Goal: Contribute content: Add original content to the website for others to see

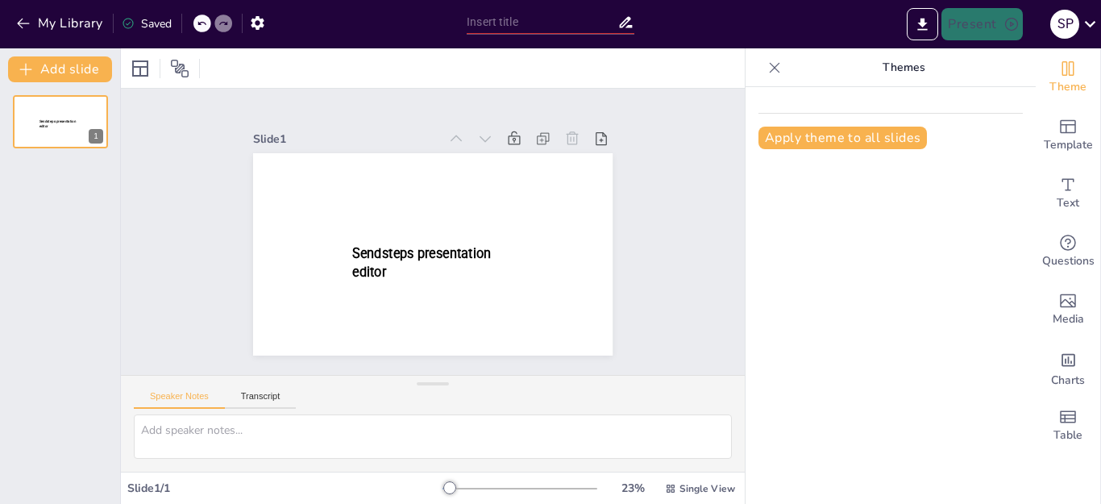
type input "New Sendsteps"
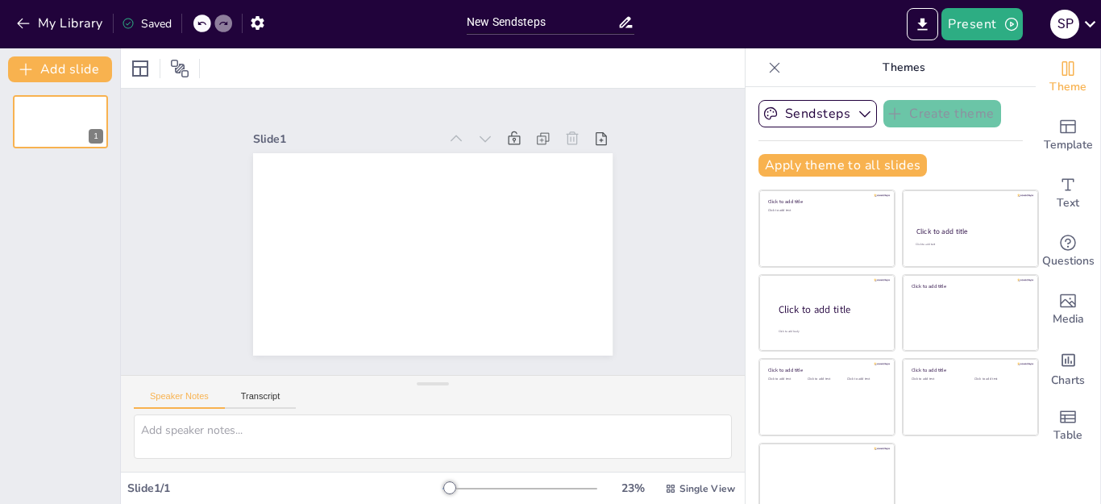
click at [234, 68] on div at bounding box center [433, 67] width 624 height 39
click at [785, 110] on button "Sendsteps" at bounding box center [817, 113] width 118 height 27
click at [26, 23] on icon "button" at bounding box center [23, 24] width 12 height 10
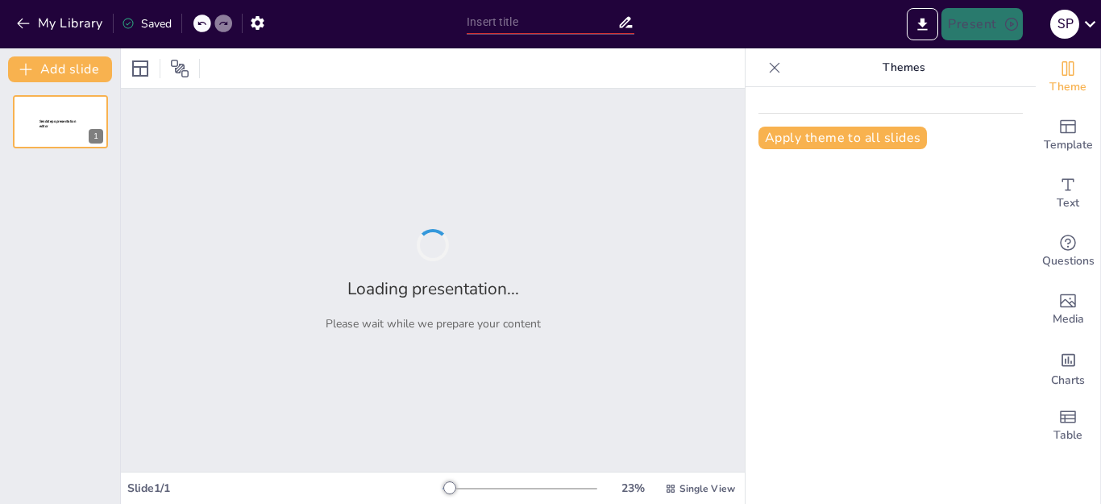
type input "Strategic Talent Acquisition: Aligning Workforce Solutions with Business Goals"
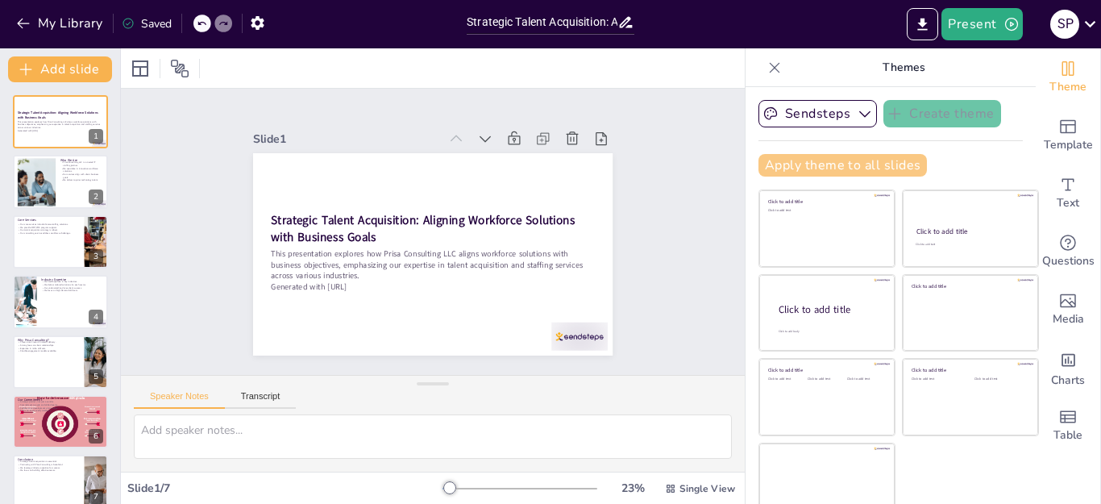
click at [786, 167] on button "Apply theme to all slides" at bounding box center [842, 165] width 168 height 23
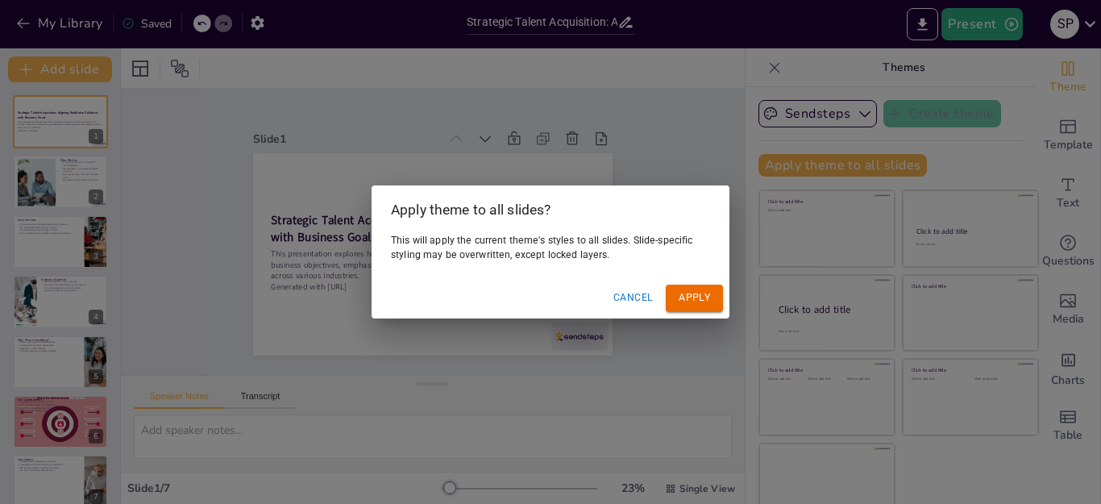
click at [696, 298] on button "Apply" at bounding box center [694, 298] width 57 height 27
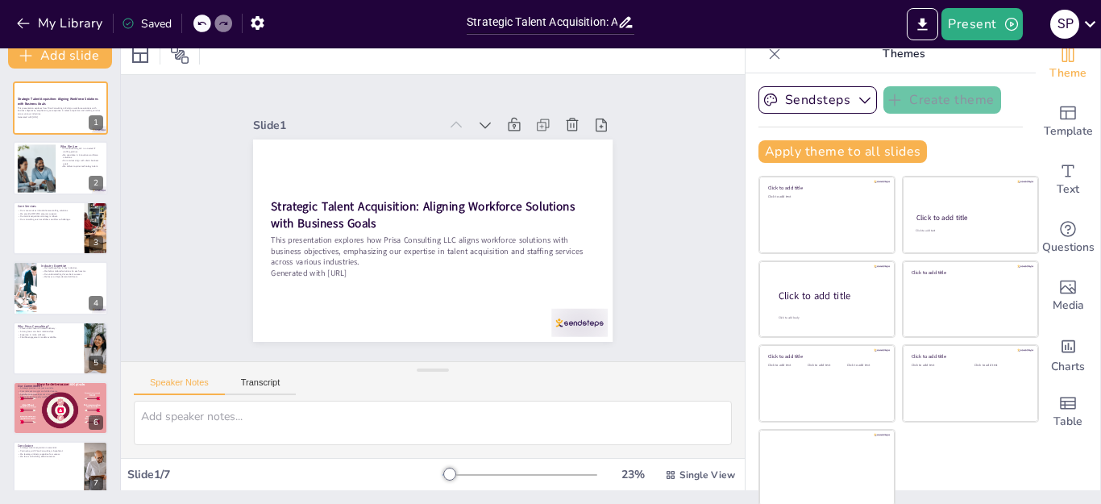
scroll to position [16, 0]
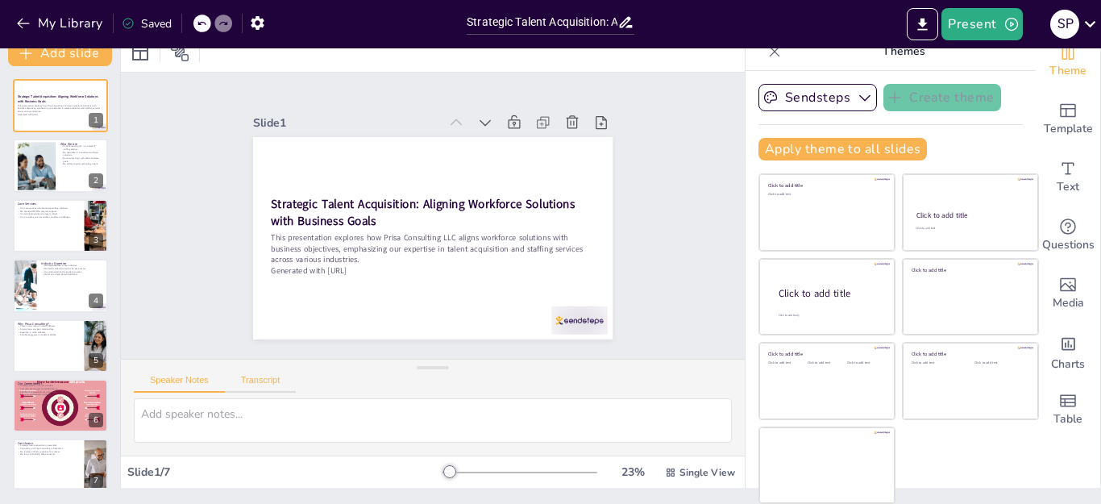
drag, startPoint x: 262, startPoint y: 378, endPoint x: 334, endPoint y: 364, distance: 73.8
click at [262, 377] on button "Transcript" at bounding box center [261, 384] width 72 height 18
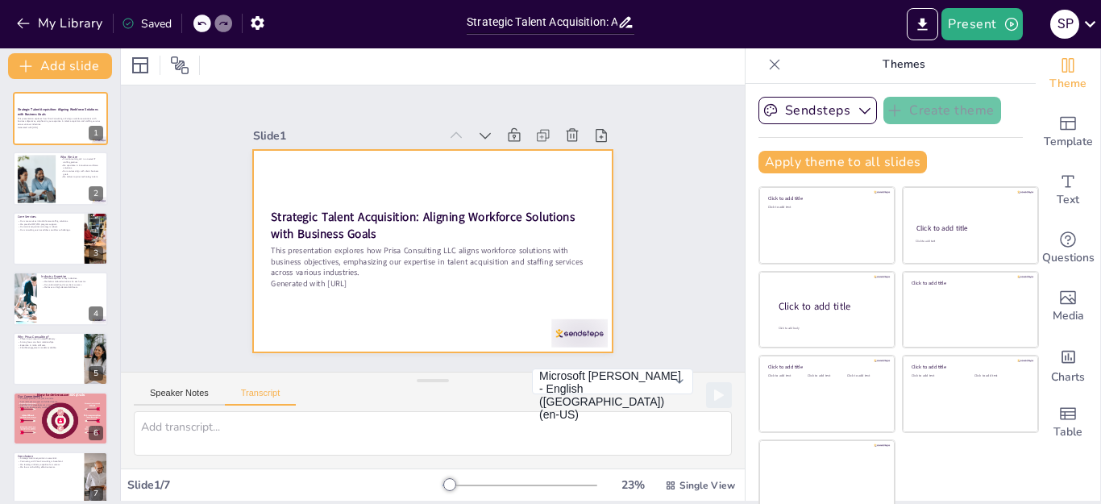
scroll to position [0, 0]
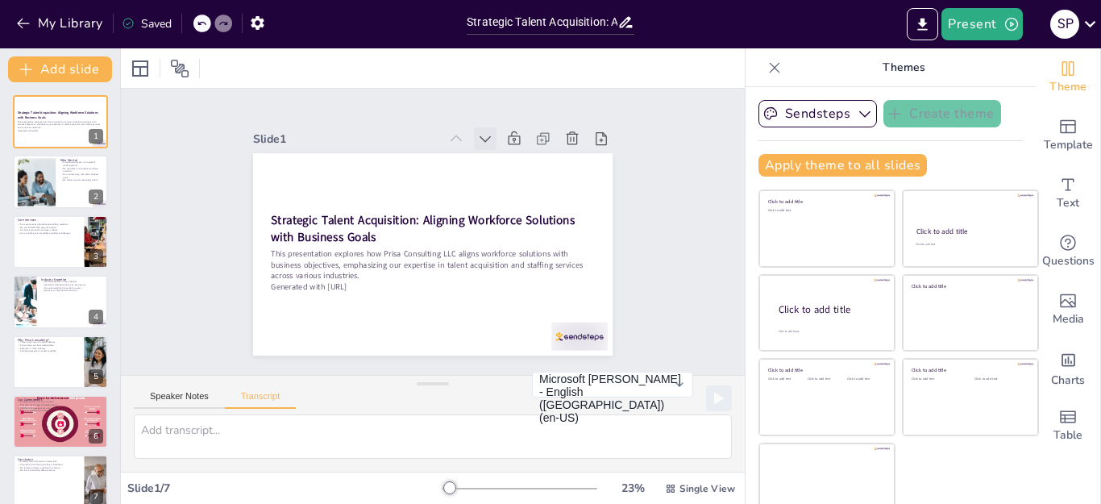
click at [494, 142] on icon at bounding box center [503, 151] width 19 height 19
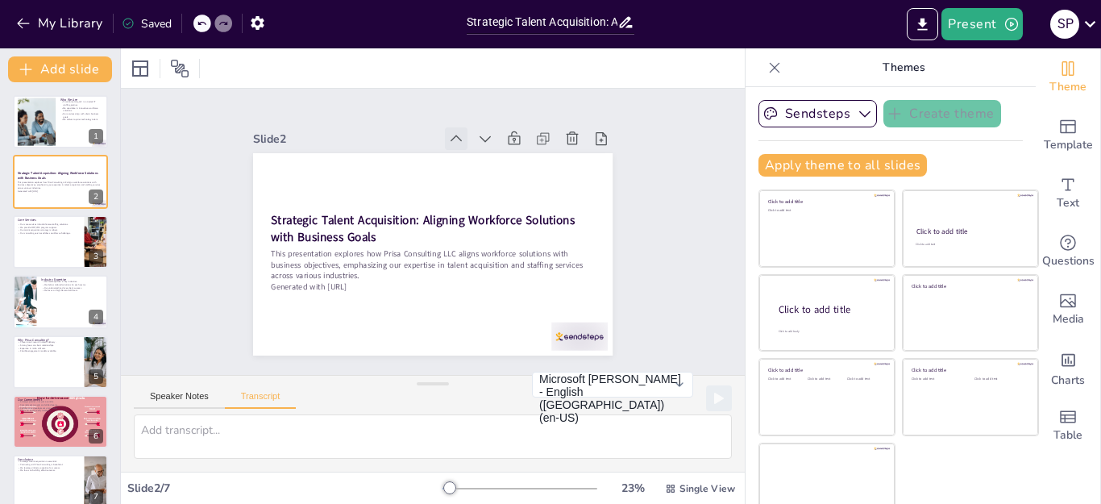
click at [501, 167] on icon at bounding box center [512, 178] width 23 height 23
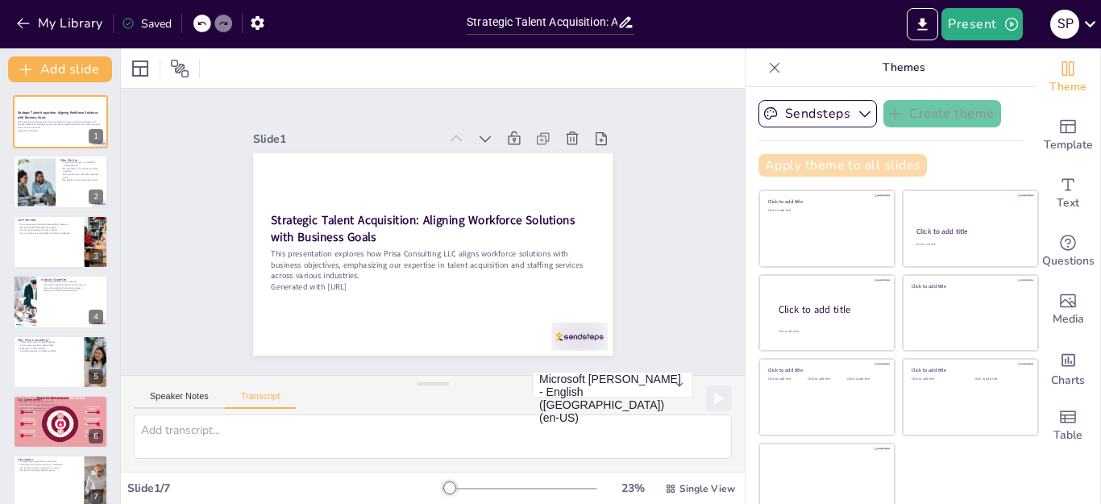
click at [798, 167] on button "Apply theme to all slides" at bounding box center [842, 165] width 168 height 23
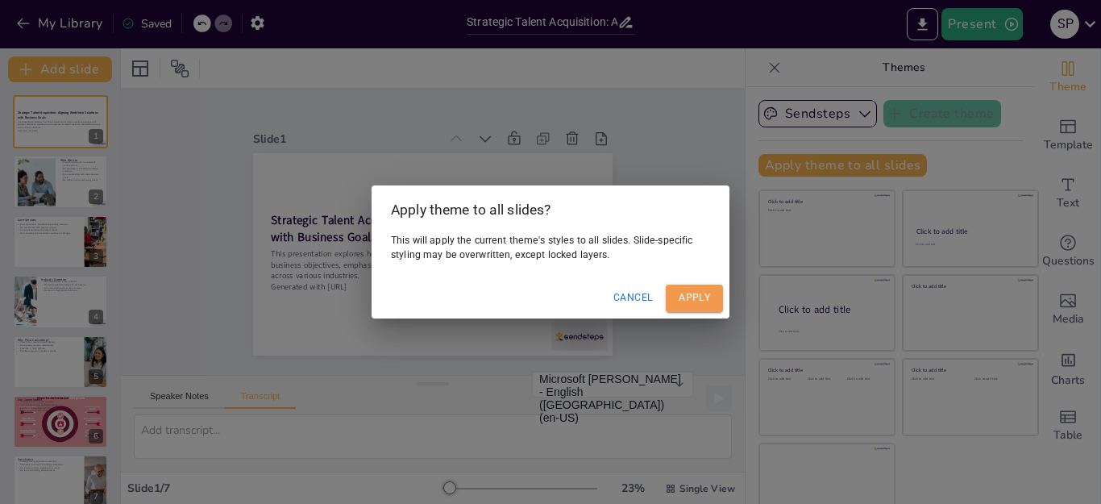
click at [692, 292] on button "Apply" at bounding box center [694, 298] width 57 height 27
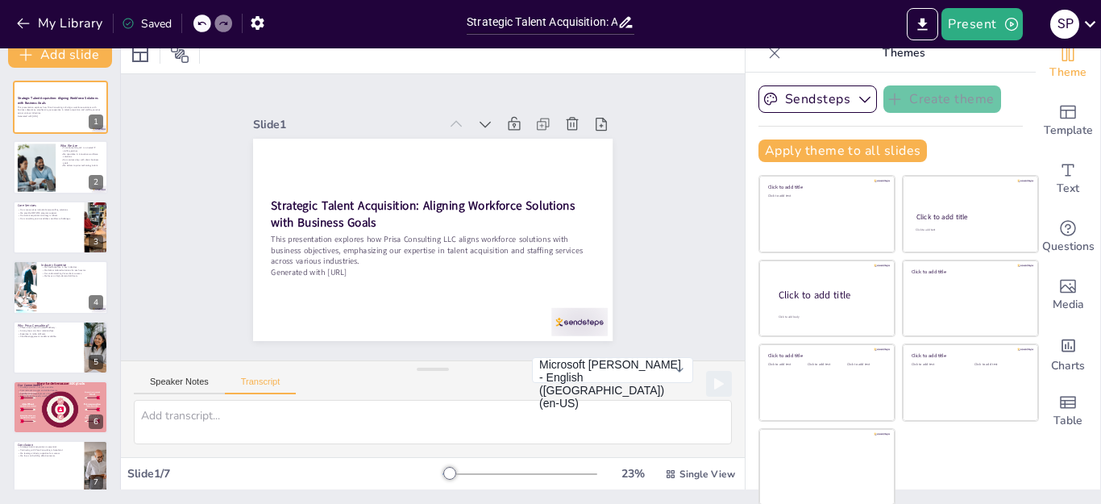
scroll to position [16, 0]
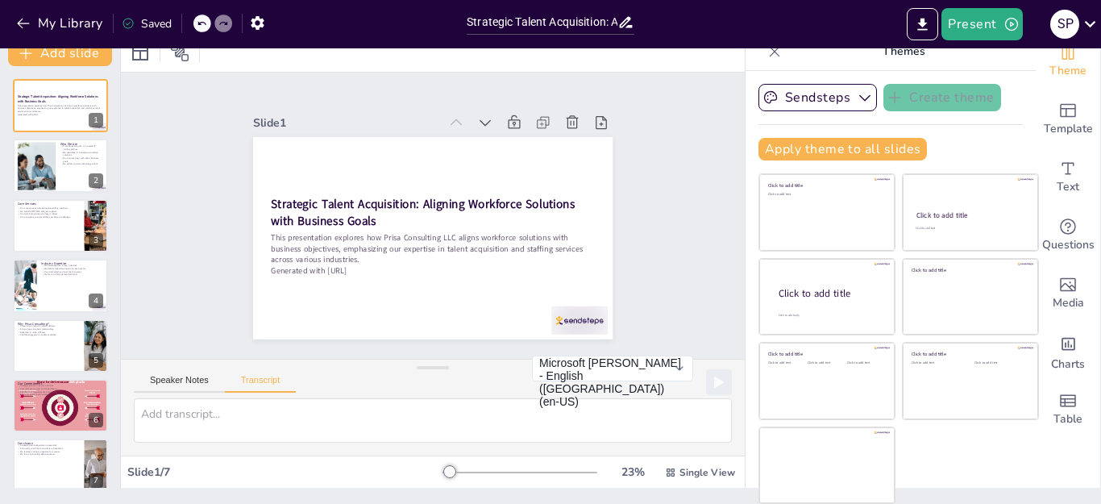
click at [479, 469] on div at bounding box center [519, 472] width 155 height 13
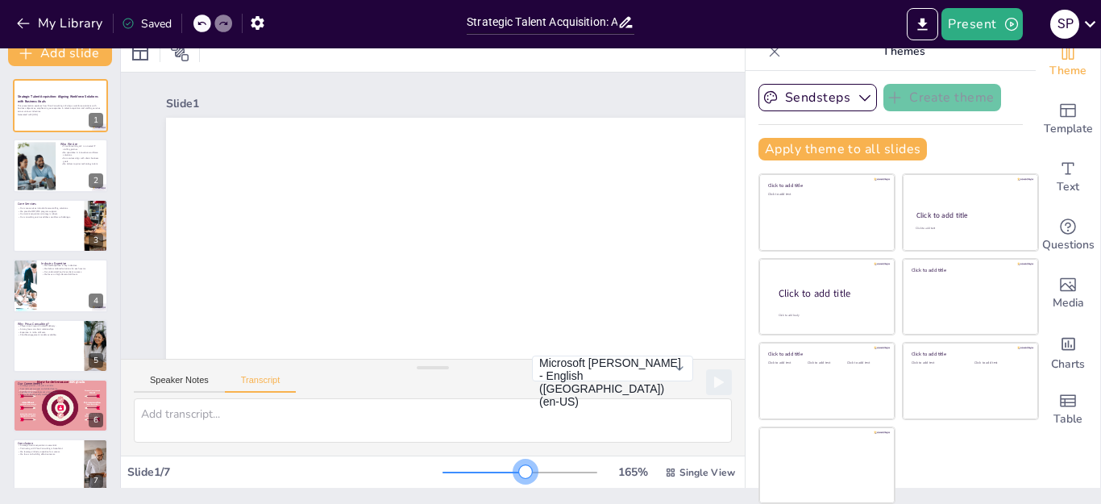
click at [502, 469] on div at bounding box center [519, 472] width 155 height 13
click at [519, 467] on div at bounding box center [519, 472] width 155 height 13
click at [484, 472] on div at bounding box center [491, 473] width 99 height 2
click at [461, 470] on div at bounding box center [519, 472] width 155 height 13
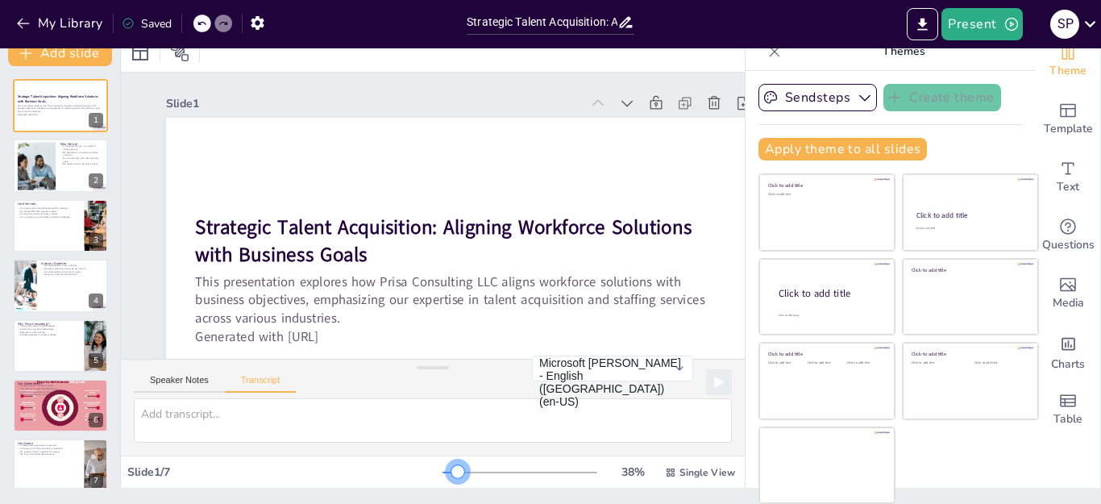
click at [442, 469] on div at bounding box center [519, 472] width 155 height 13
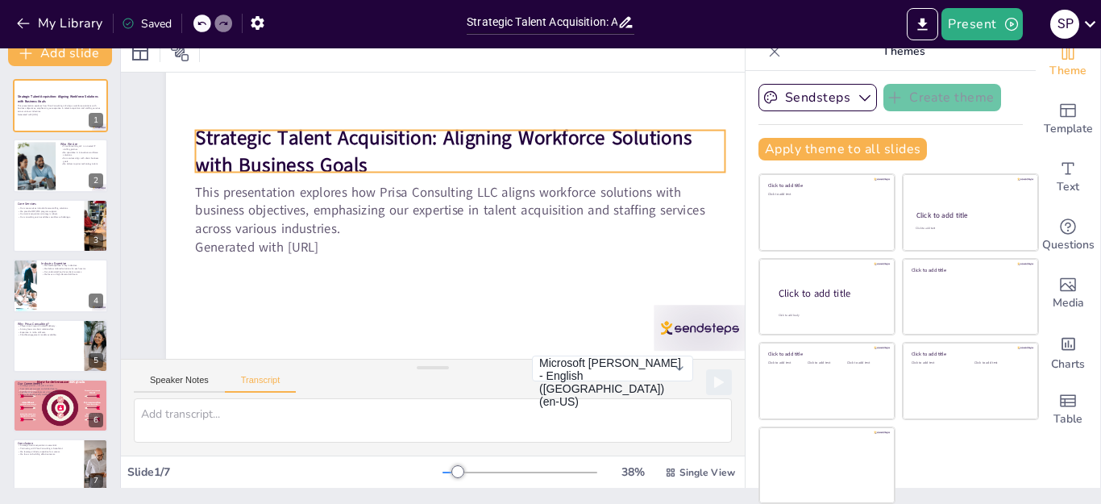
scroll to position [102, 0]
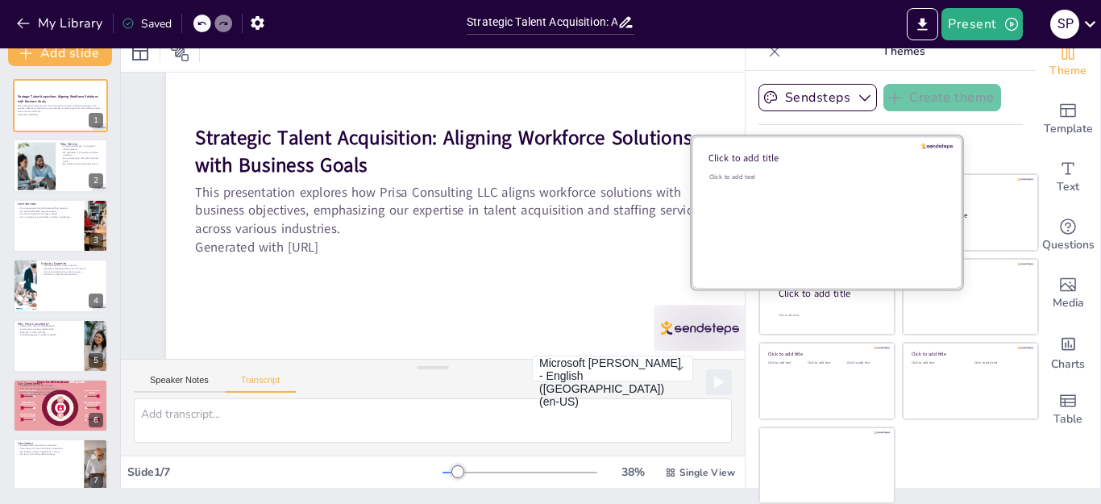
click at [809, 205] on div "Click to add text" at bounding box center [824, 222] width 231 height 100
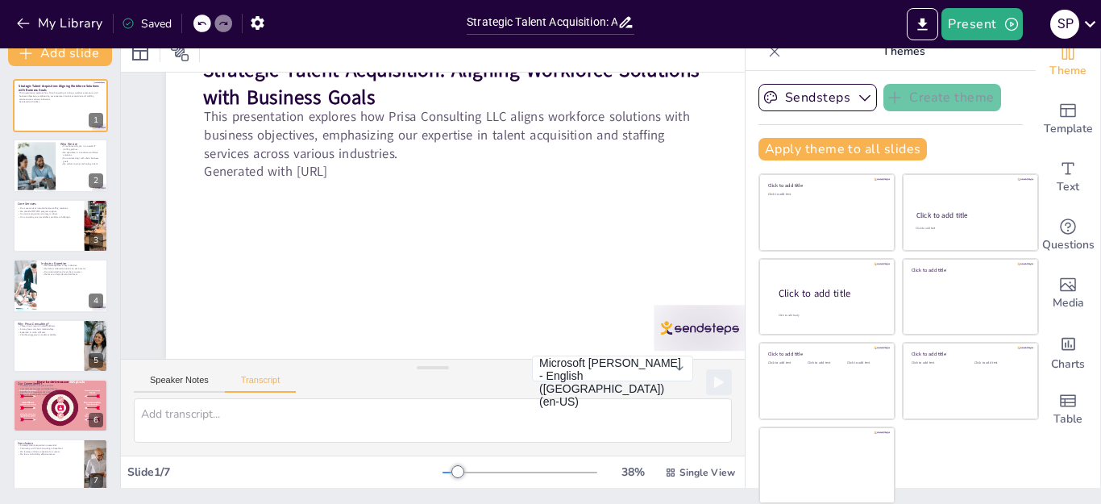
scroll to position [16, 0]
click at [1045, 125] on span "Template" at bounding box center [1068, 129] width 49 height 18
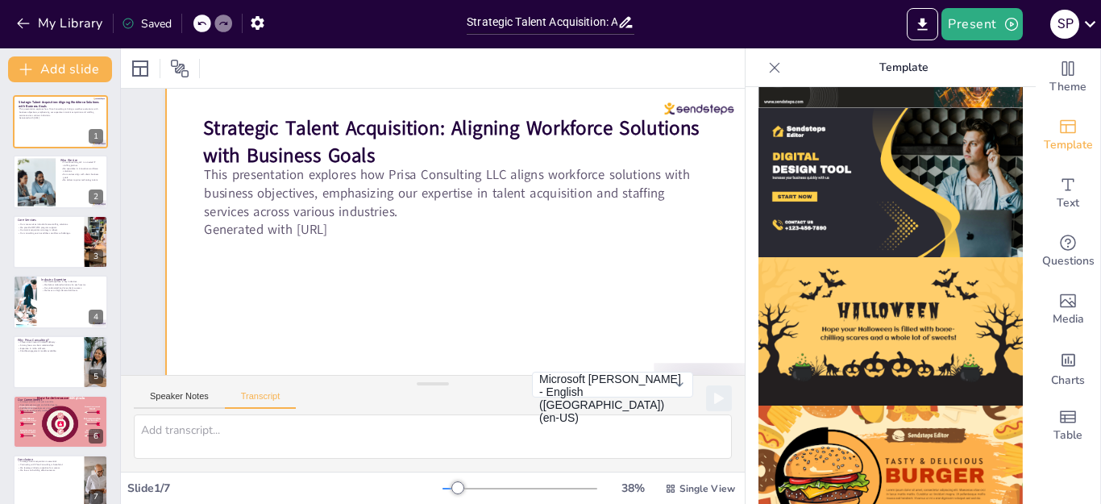
scroll to position [0, 0]
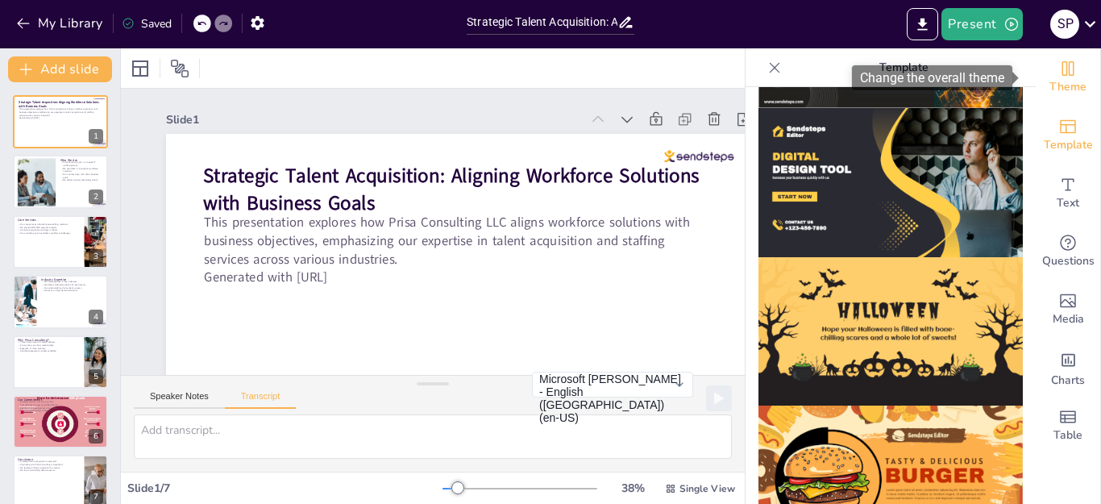
click at [1058, 63] on icon "Change the overall theme" at bounding box center [1067, 68] width 19 height 19
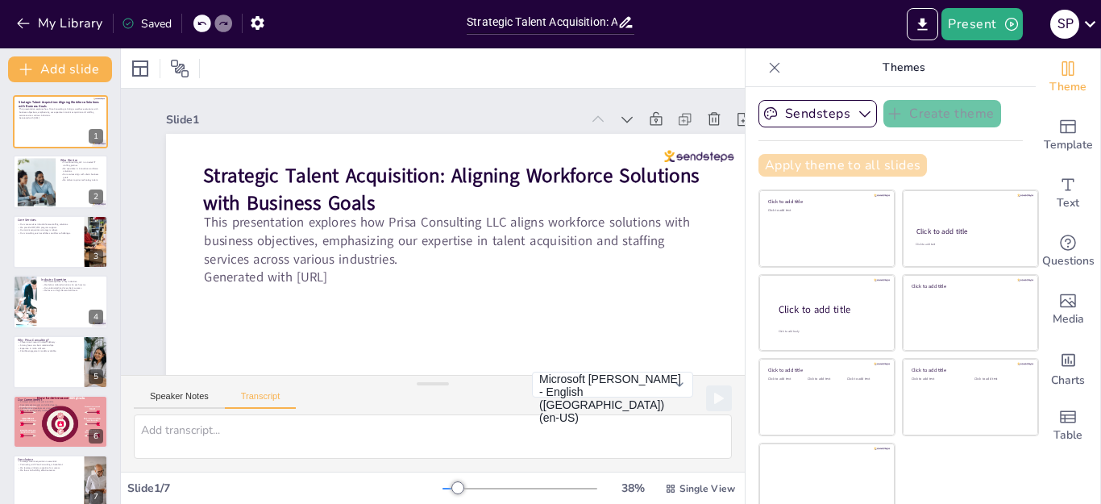
click at [850, 168] on button "Apply theme to all slides" at bounding box center [842, 165] width 168 height 23
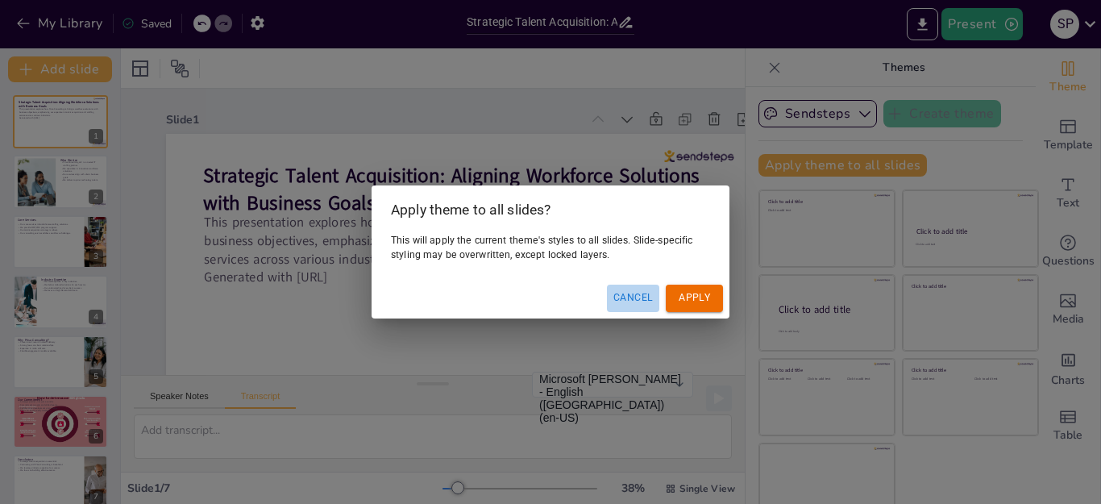
click at [625, 299] on button "Cancel" at bounding box center [633, 298] width 52 height 27
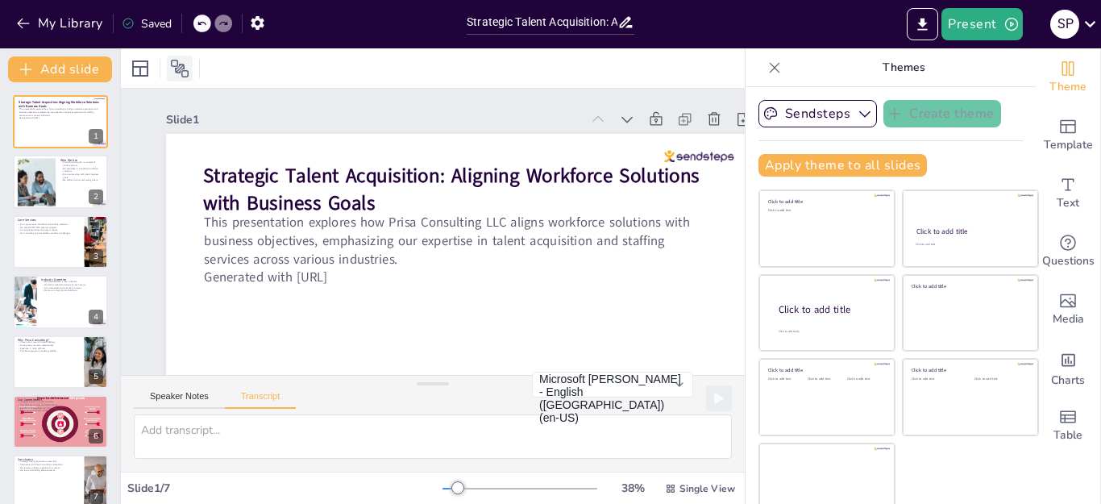
click at [174, 69] on icon at bounding box center [179, 68] width 19 height 19
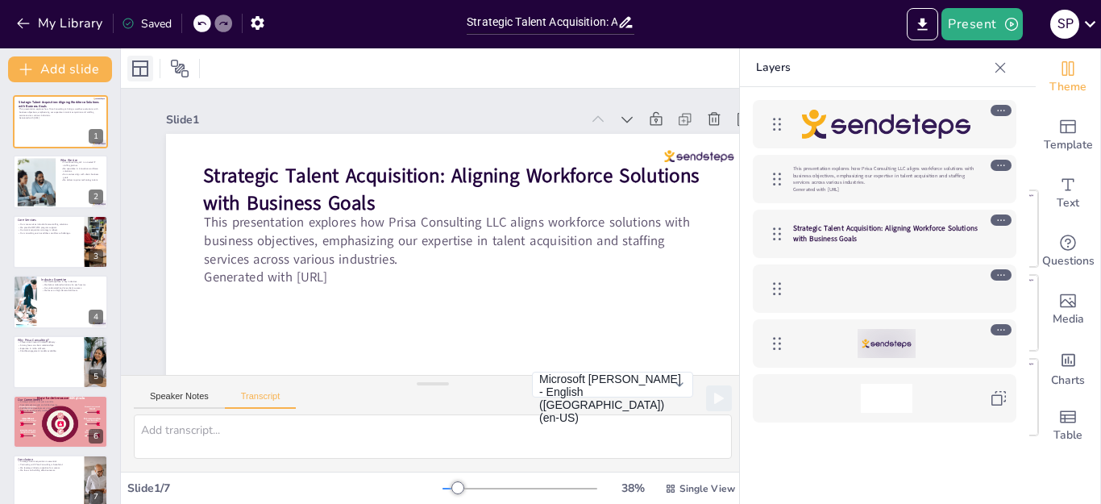
click at [135, 67] on icon at bounding box center [140, 68] width 16 height 16
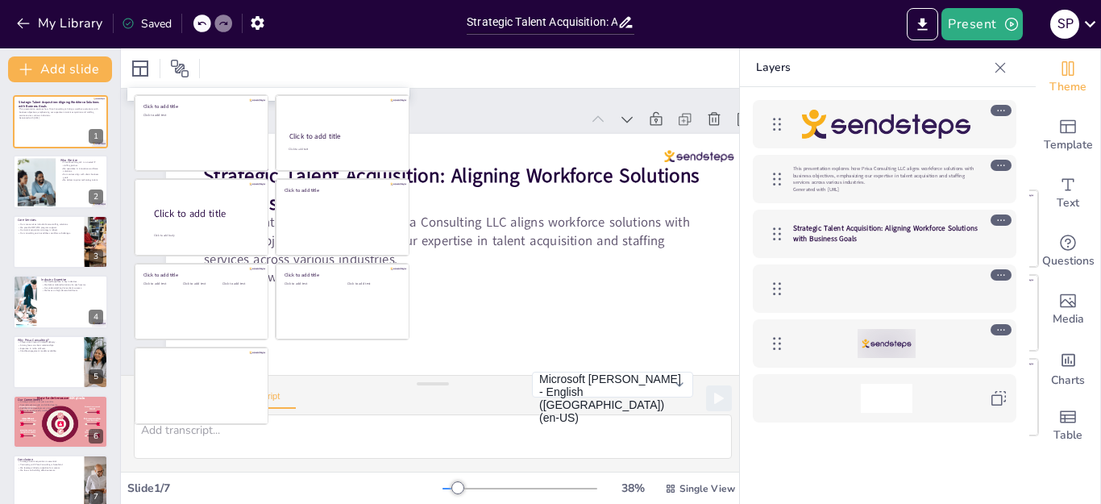
click at [535, 59] on div at bounding box center [433, 67] width 624 height 39
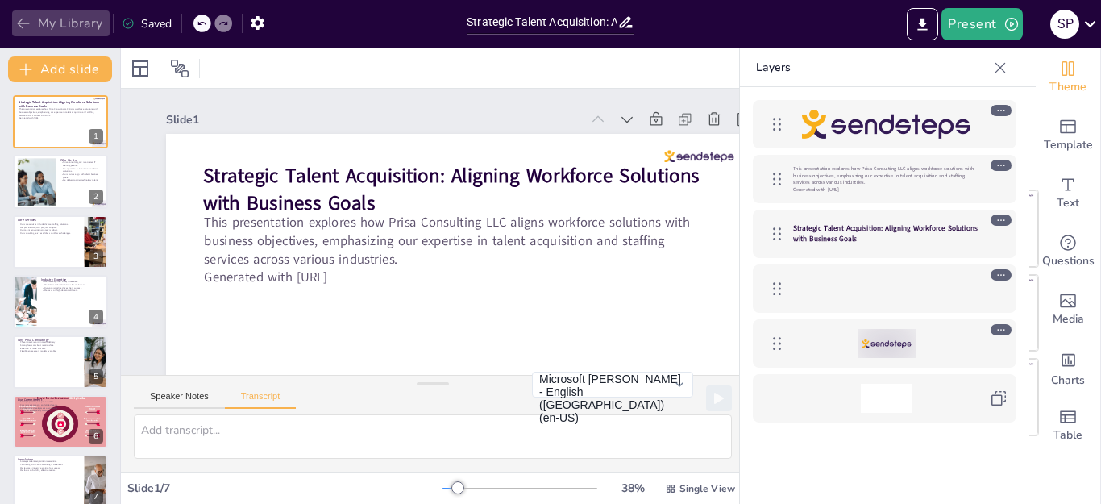
click at [27, 24] on icon "button" at bounding box center [23, 23] width 16 height 16
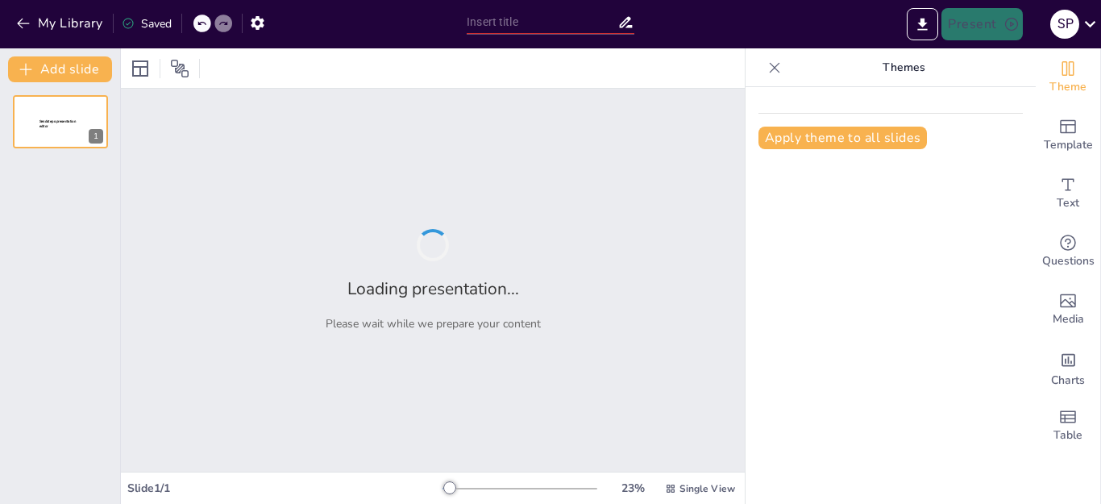
type input "Strategic Talent Acquisition: Aligning Workforce Solutions with Business Goals"
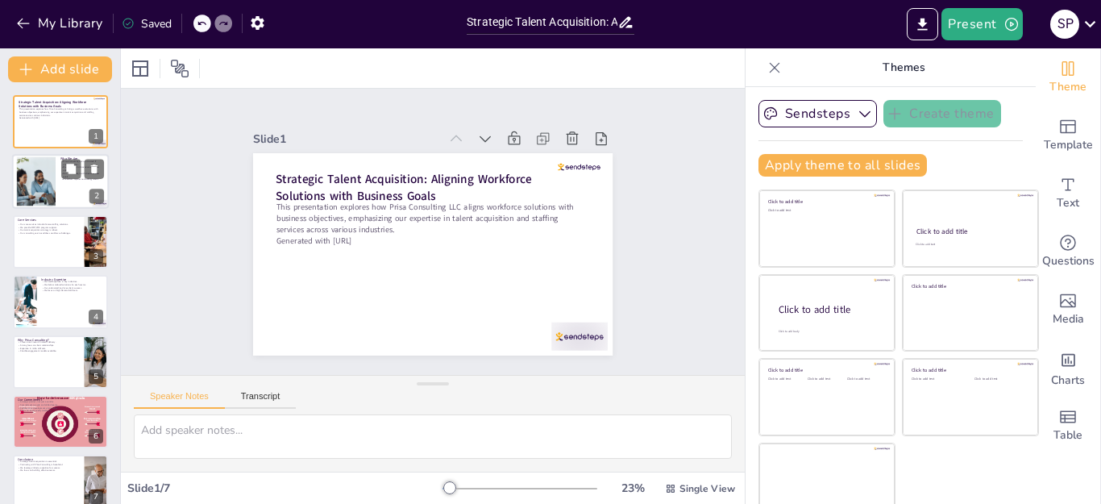
click at [73, 186] on div at bounding box center [60, 182] width 97 height 55
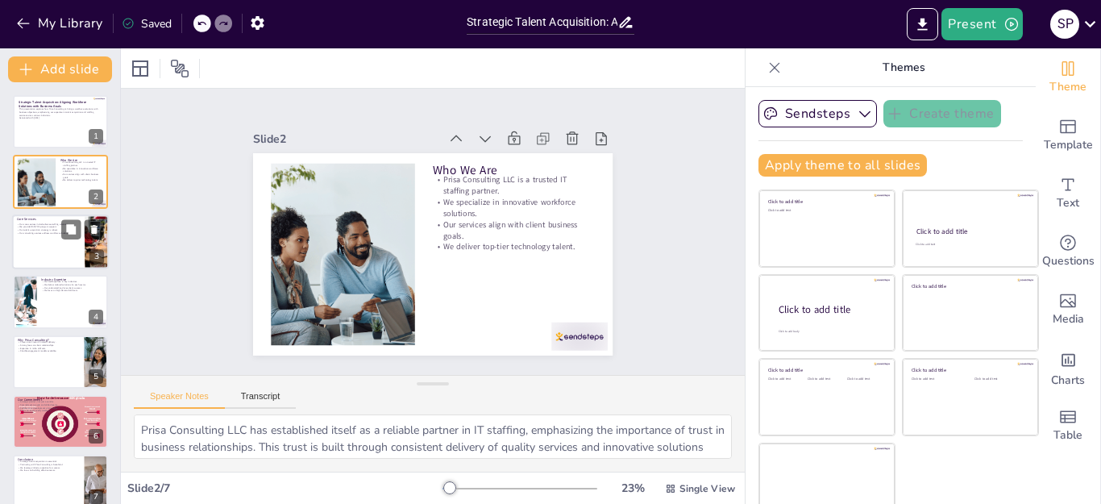
click at [62, 252] on div at bounding box center [60, 241] width 97 height 55
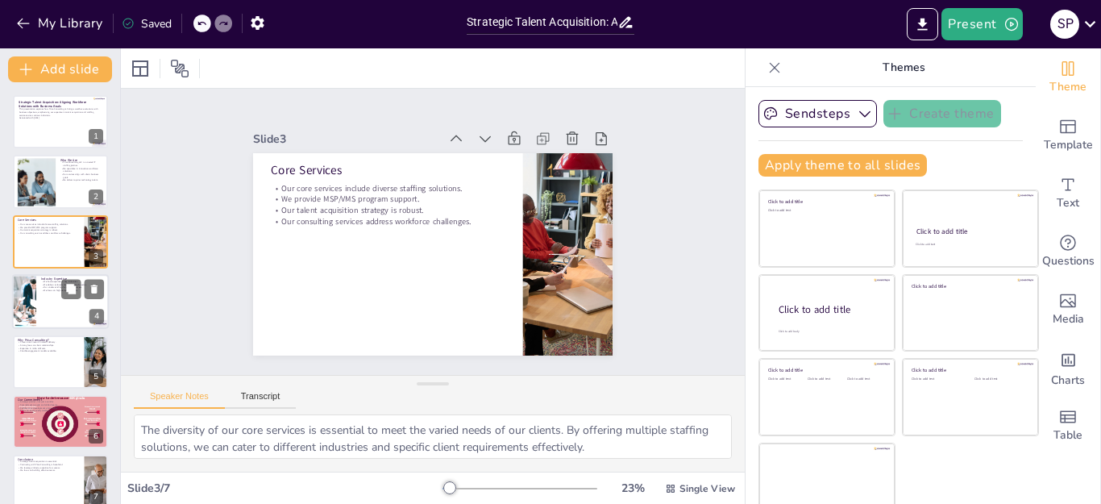
click at [44, 305] on div at bounding box center [60, 301] width 97 height 55
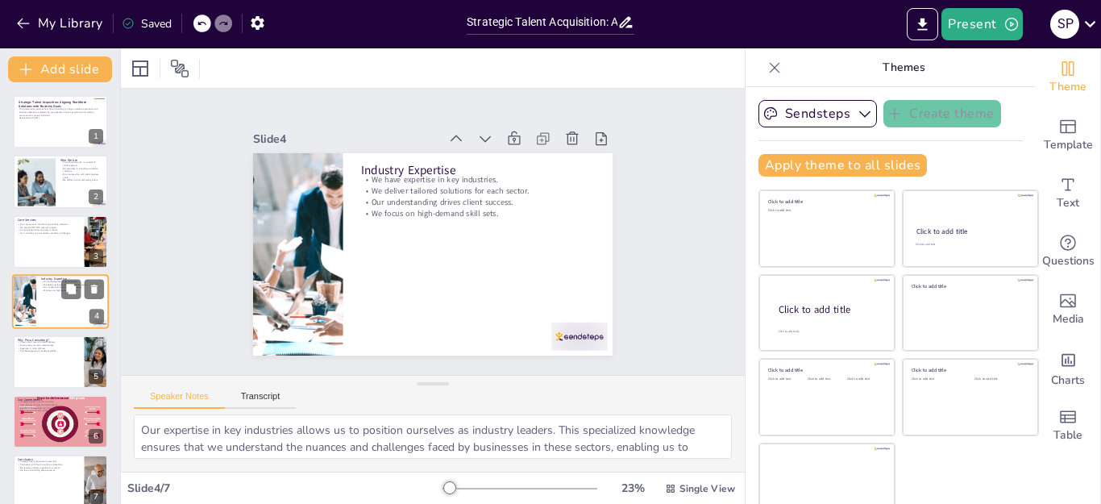
scroll to position [9, 0]
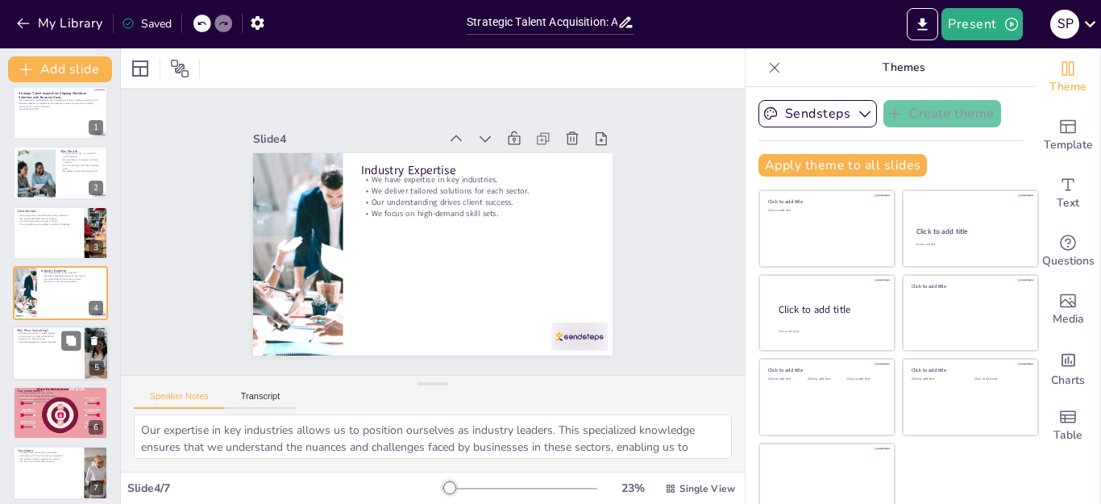
click at [40, 358] on div at bounding box center [60, 353] width 97 height 55
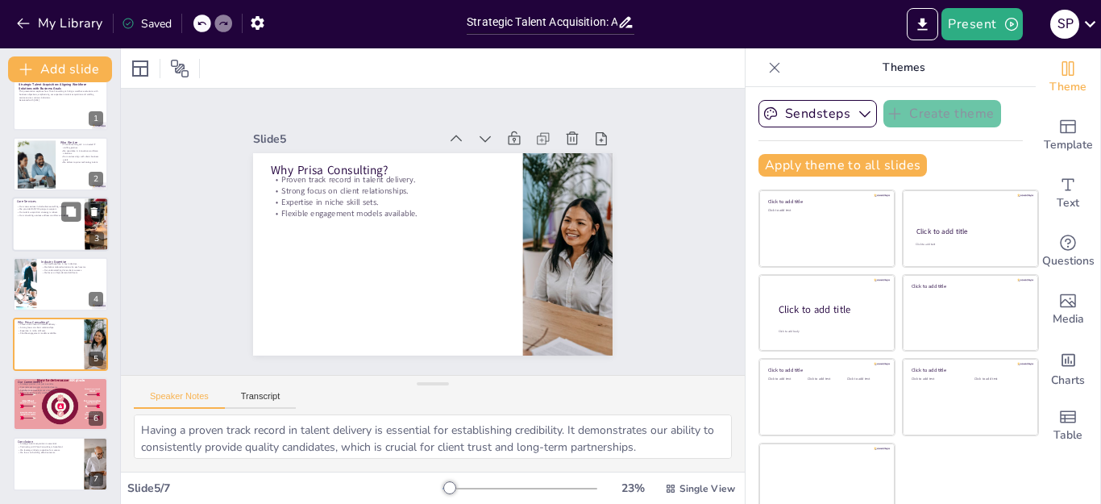
scroll to position [16, 0]
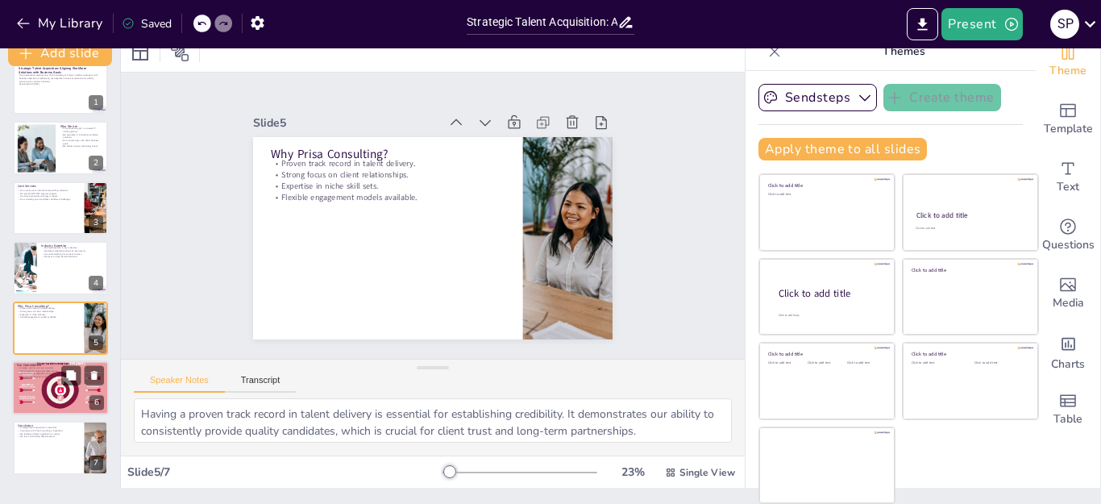
click at [33, 383] on div at bounding box center [60, 387] width 97 height 63
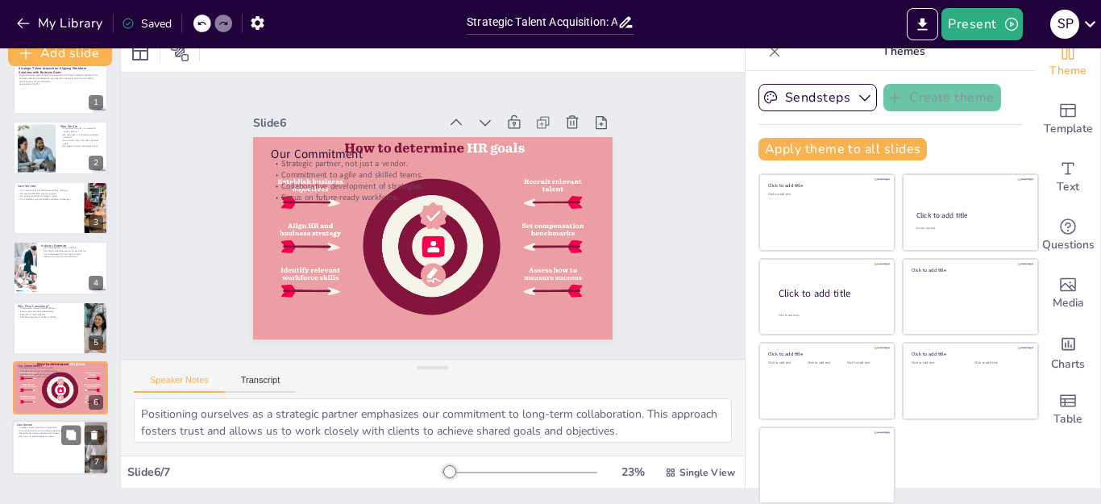
click at [38, 448] on div at bounding box center [60, 448] width 97 height 55
type textarea "Recognizing the importance of strategic talent acquisition is crucial for busin…"
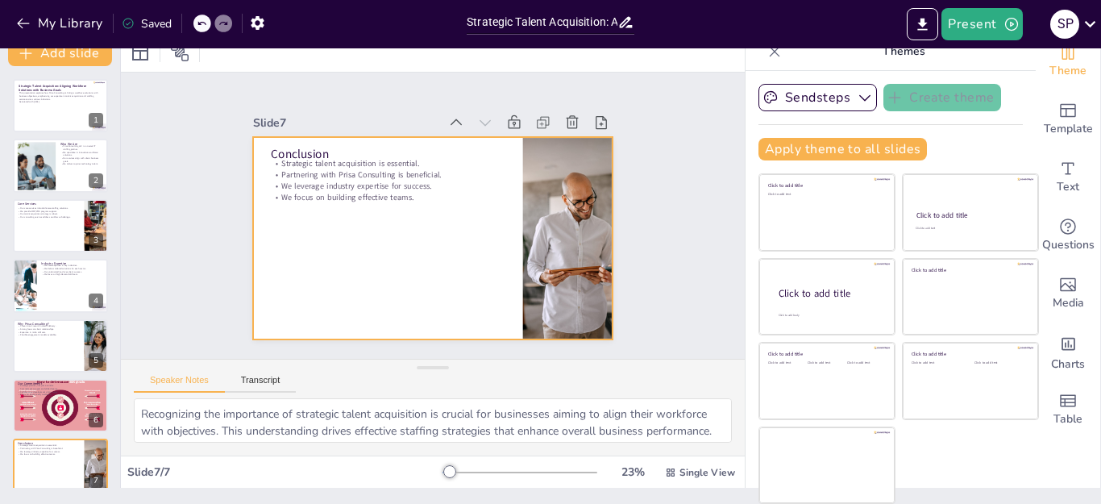
scroll to position [0, 0]
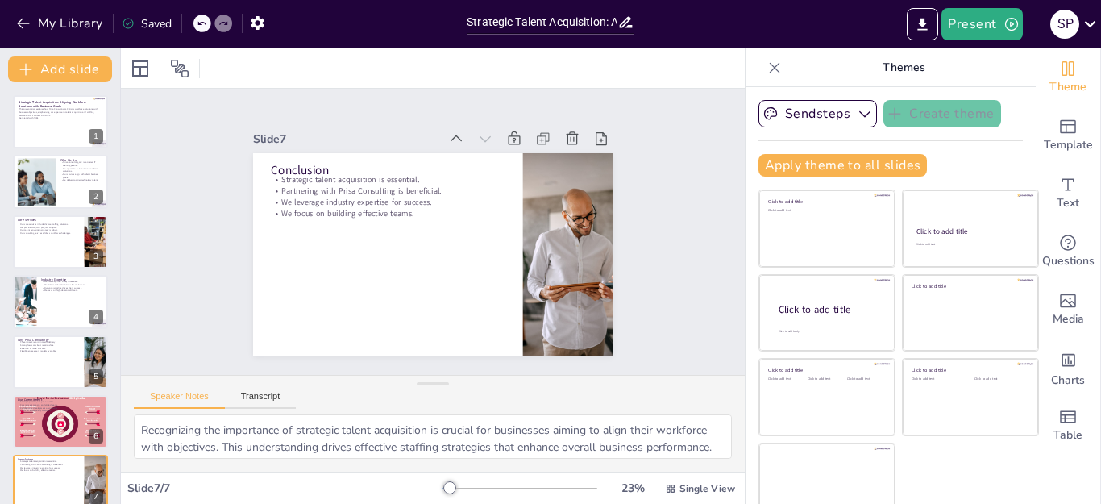
click at [451, 484] on div at bounding box center [519, 488] width 155 height 13
drag, startPoint x: 449, startPoint y: 486, endPoint x: 426, endPoint y: 488, distance: 22.7
click at [443, 488] on div at bounding box center [449, 487] width 13 height 13
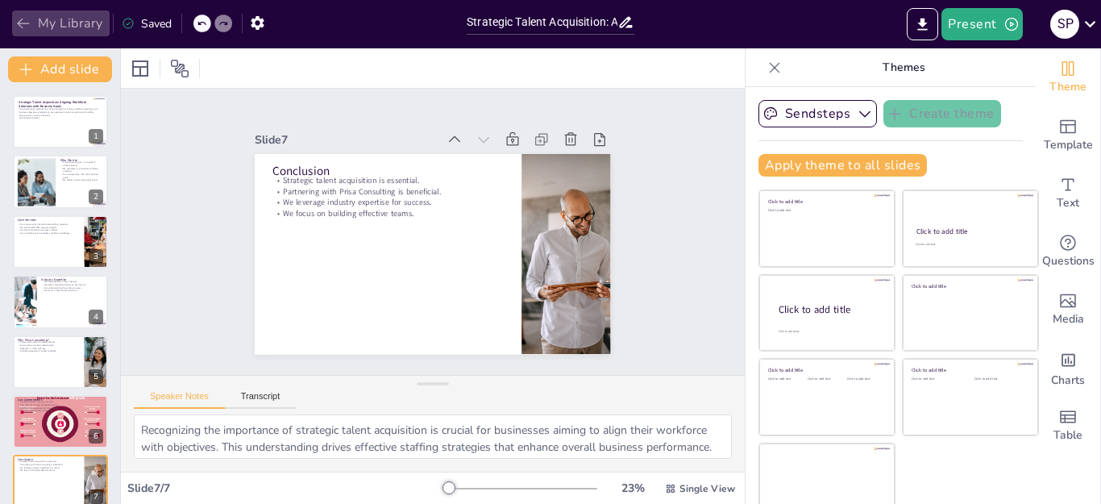
click at [19, 22] on icon "button" at bounding box center [23, 23] width 16 height 16
